Goal: Book appointment/travel/reservation

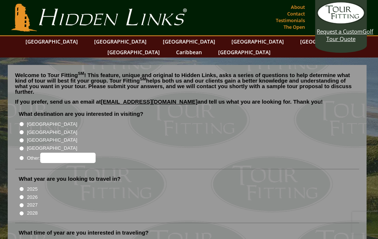
click at [24, 120] on li "[GEOGRAPHIC_DATA]" at bounding box center [190, 124] width 343 height 8
click at [23, 122] on input "[GEOGRAPHIC_DATA]" at bounding box center [21, 124] width 5 height 5
radio input "true"
click at [24, 195] on input "2026" at bounding box center [21, 197] width 5 height 5
radio input "true"
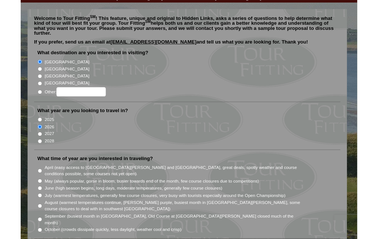
scroll to position [84, 0]
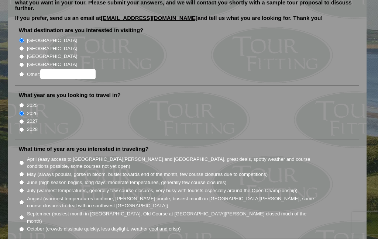
click at [23, 172] on input "May (always popular, gorse in bloom, busier towards end of the month, few cours…" at bounding box center [21, 174] width 5 height 5
radio input "true"
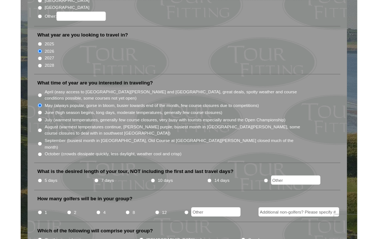
scroll to position [169, 0]
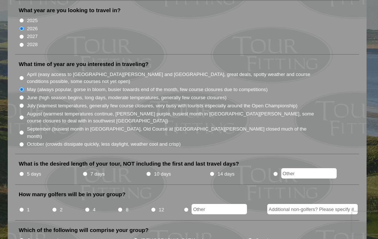
click at [24, 172] on input "5 days" at bounding box center [21, 174] width 5 height 5
radio input "true"
click at [90, 207] on input "4" at bounding box center [87, 209] width 5 height 5
radio input "true"
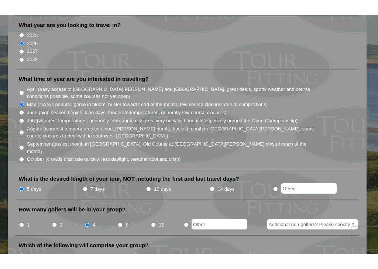
scroll to position [189, 0]
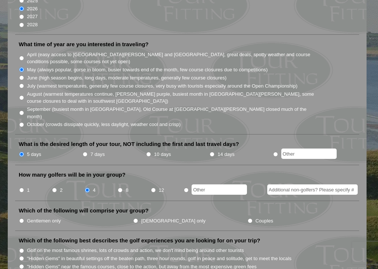
click at [23, 218] on input "Gentlemen only" at bounding box center [21, 220] width 5 height 5
radio input "true"
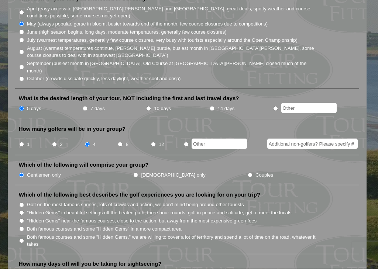
scroll to position [237, 0]
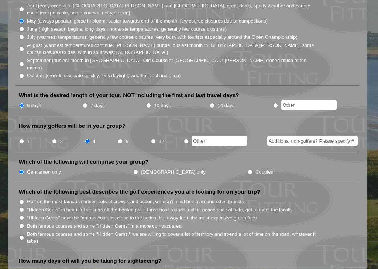
click at [24, 224] on input "Both famous courses and some "Hidden Gems" in a more compact area" at bounding box center [21, 226] width 5 height 5
radio input "true"
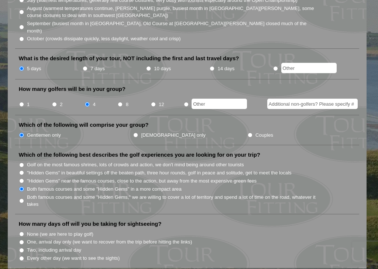
scroll to position [276, 0]
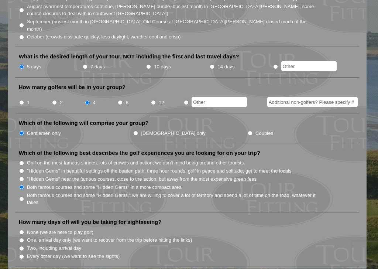
click at [24, 239] on input "Two, including arrival day" at bounding box center [21, 248] width 5 height 5
radio input "true"
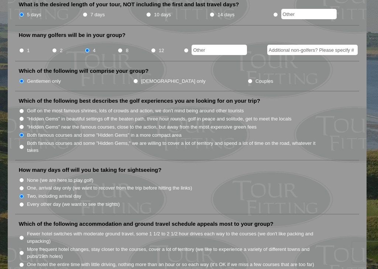
scroll to position [332, 0]
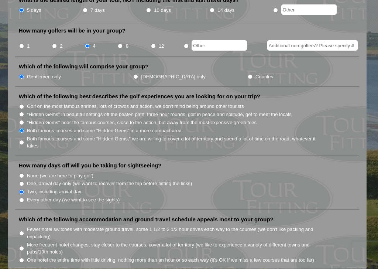
click at [25, 239] on li "More frequent hotel changes, stay closer to the courses, cover a lot of territo…" at bounding box center [190, 248] width 343 height 15
click at [24, 239] on input "More frequent hotel changes, stay closer to the courses, cover a lot of territo…" at bounding box center [21, 248] width 5 height 5
radio input "true"
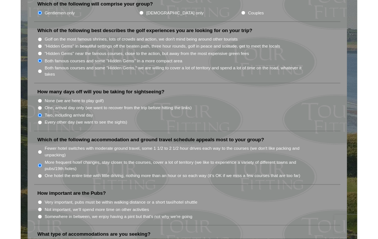
scroll to position [424, 0]
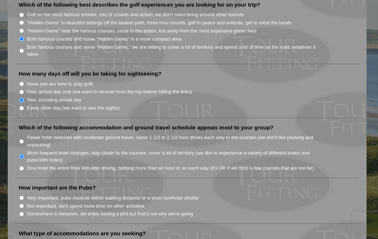
click at [24, 196] on input "Very important, pubs must be within walking distance or a short taxi/hotel shut…" at bounding box center [21, 198] width 5 height 5
radio input "true"
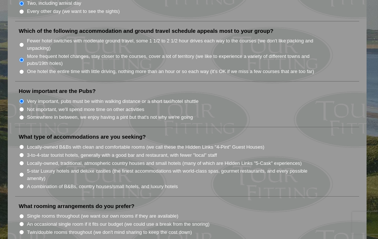
scroll to position [520, 0]
click at [24, 184] on input "A combination of B&Bs, country houses/small hotels, and luxury hotels" at bounding box center [21, 186] width 5 height 5
radio input "true"
click at [24, 222] on input "An occasional single room if it fits our budget (we could use a break from the …" at bounding box center [21, 224] width 5 height 5
radio input "true"
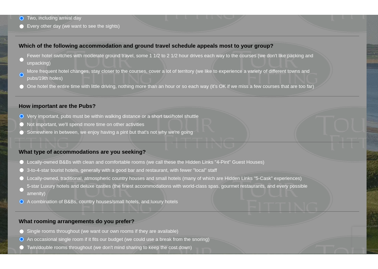
scroll to position [543, 0]
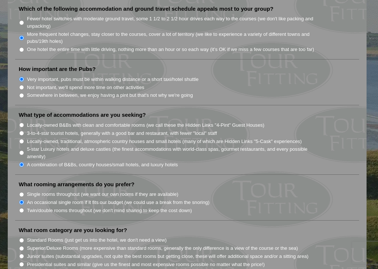
click at [23, 239] on input "Superior/Deluxe Rooms (more expensive than standard rooms, generally the only d…" at bounding box center [21, 248] width 5 height 5
radio input "true"
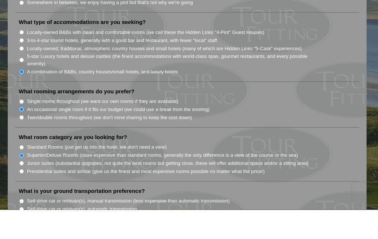
scroll to position [635, 0]
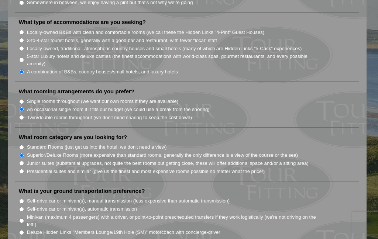
click at [23, 218] on input "Minivan (maximum 4 passengers) with a driver, or point-to-point prescheduled tr…" at bounding box center [21, 220] width 5 height 5
radio input "true"
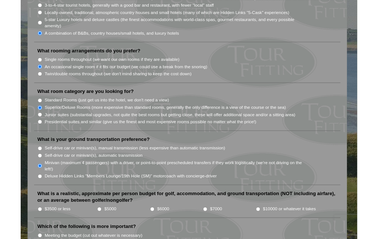
scroll to position [699, 0]
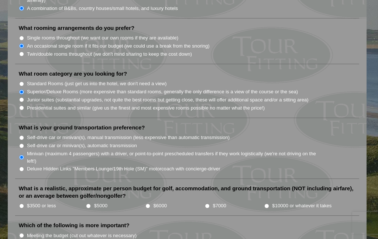
click at [91, 185] on li "What is a realistic, approximate per person budget for golf, accommodation, and…" at bounding box center [187, 200] width 344 height 31
click at [91, 204] on input "$5000" at bounding box center [88, 206] width 5 height 5
radio input "true"
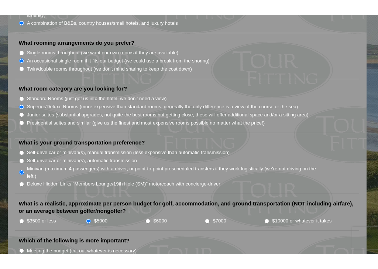
scroll to position [688, 0]
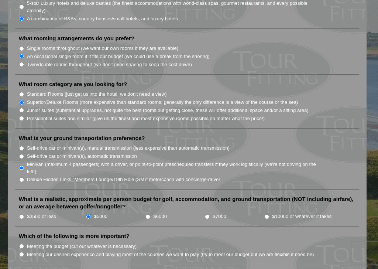
click at [23, 239] on input "Meeting our desired experience and playing most of the courses we want to play …" at bounding box center [21, 254] width 5 height 5
radio input "true"
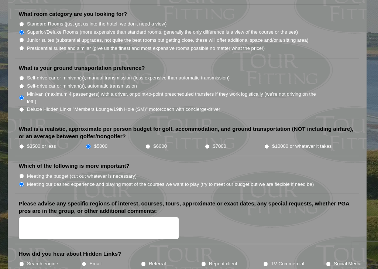
scroll to position [766, 0]
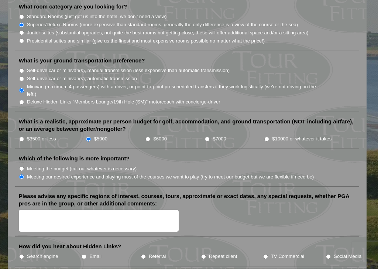
click at [267, 239] on input "TV Commercial" at bounding box center [265, 256] width 5 height 5
radio input "true"
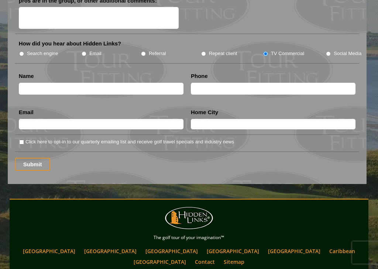
scroll to position [969, 0]
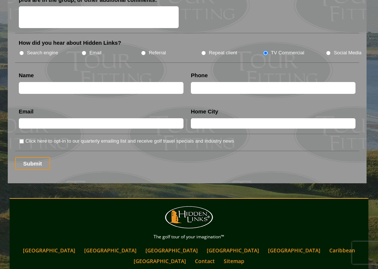
click at [142, 239] on link "[GEOGRAPHIC_DATA]" at bounding box center [172, 250] width 60 height 11
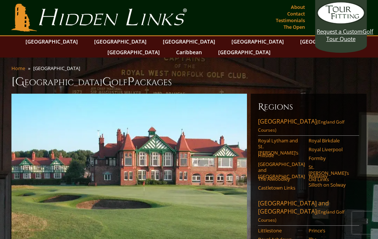
click at [70, 45] on link "[GEOGRAPHIC_DATA]" at bounding box center [52, 41] width 60 height 11
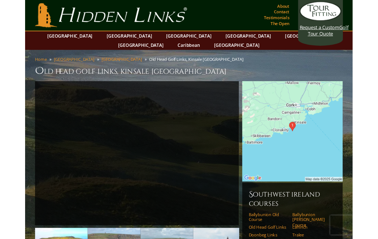
scroll to position [100, 0]
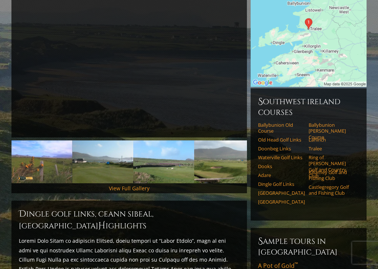
scroll to position [135, 0]
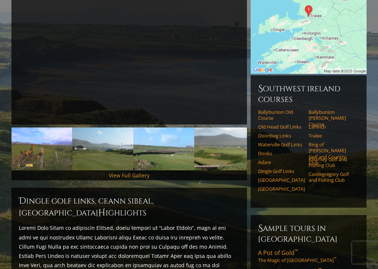
click at [327, 158] on link "Killarney Golf and Fishing Club" at bounding box center [331, 162] width 46 height 12
